Goal: Submit feedback/report problem

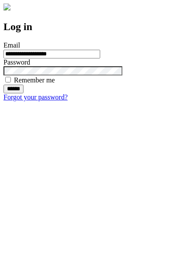
type input "**********"
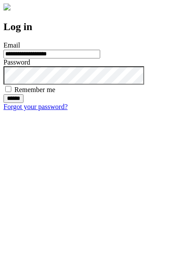
click at [24, 103] on input "******" at bounding box center [13, 98] width 20 height 9
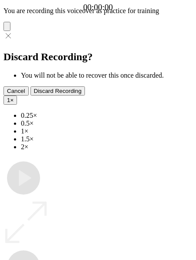
type input "**********"
